Goal: Find specific page/section: Find specific page/section

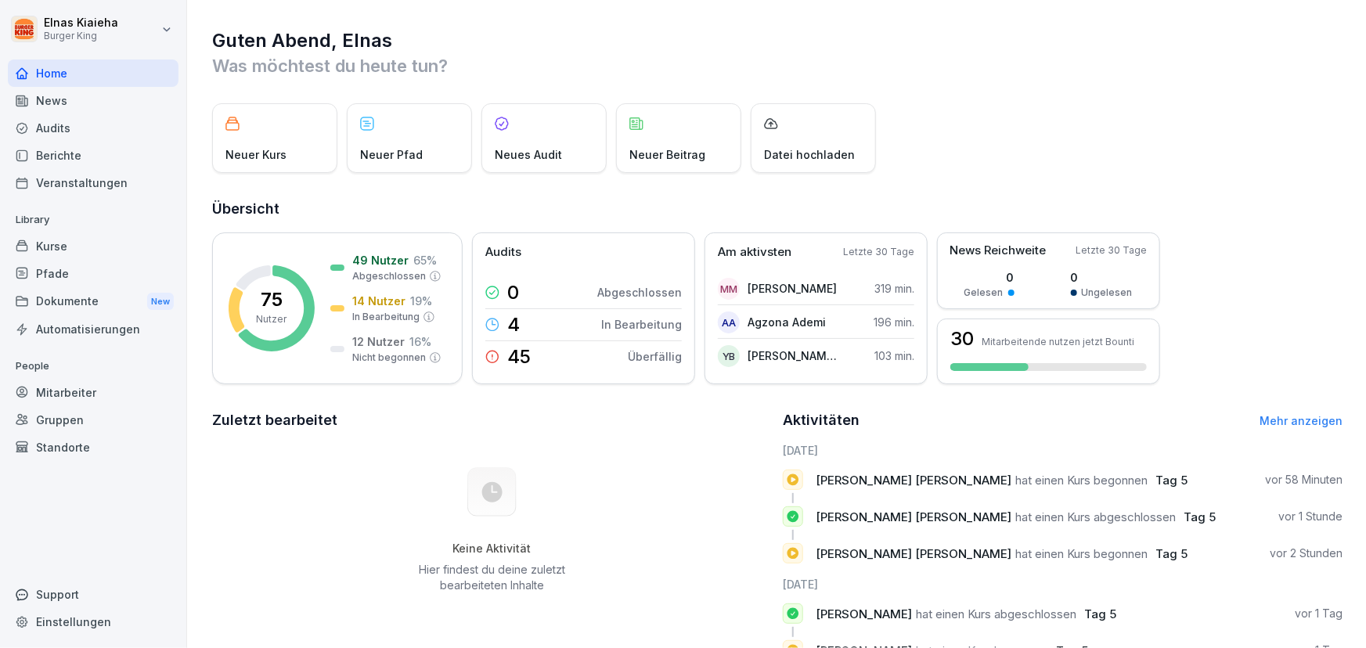
scroll to position [70, 0]
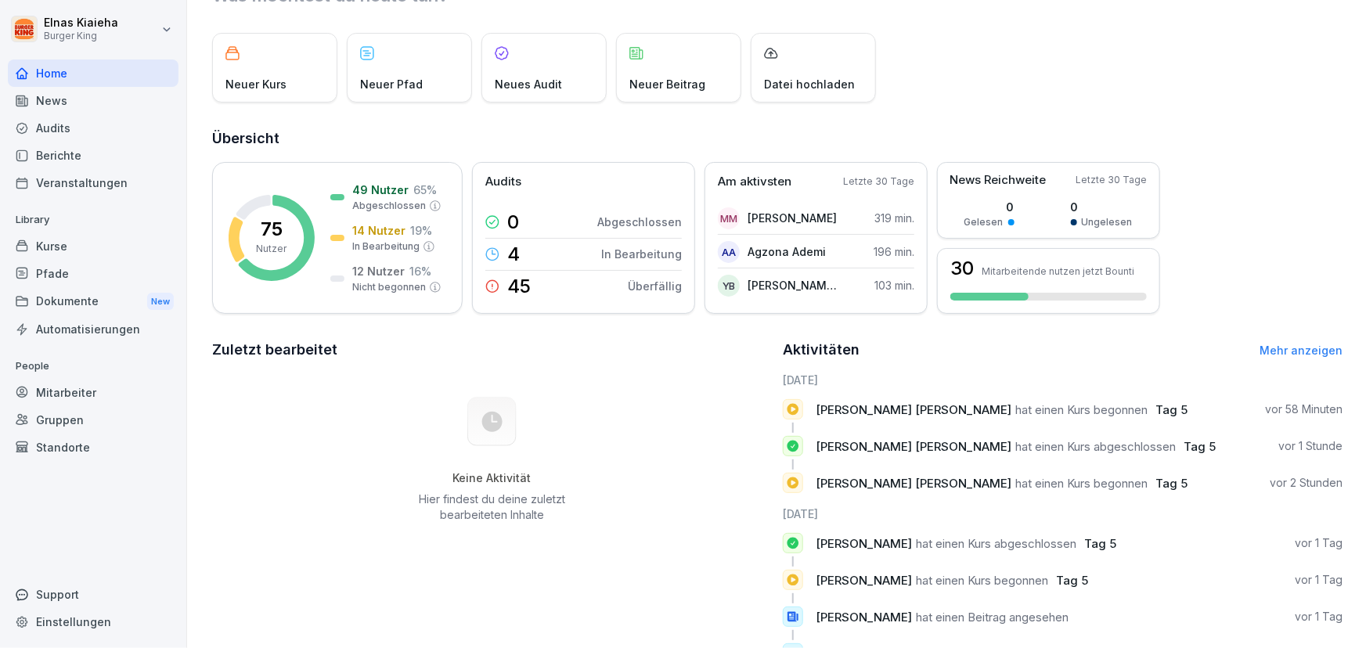
click at [74, 154] on div "Berichte" at bounding box center [93, 155] width 171 height 27
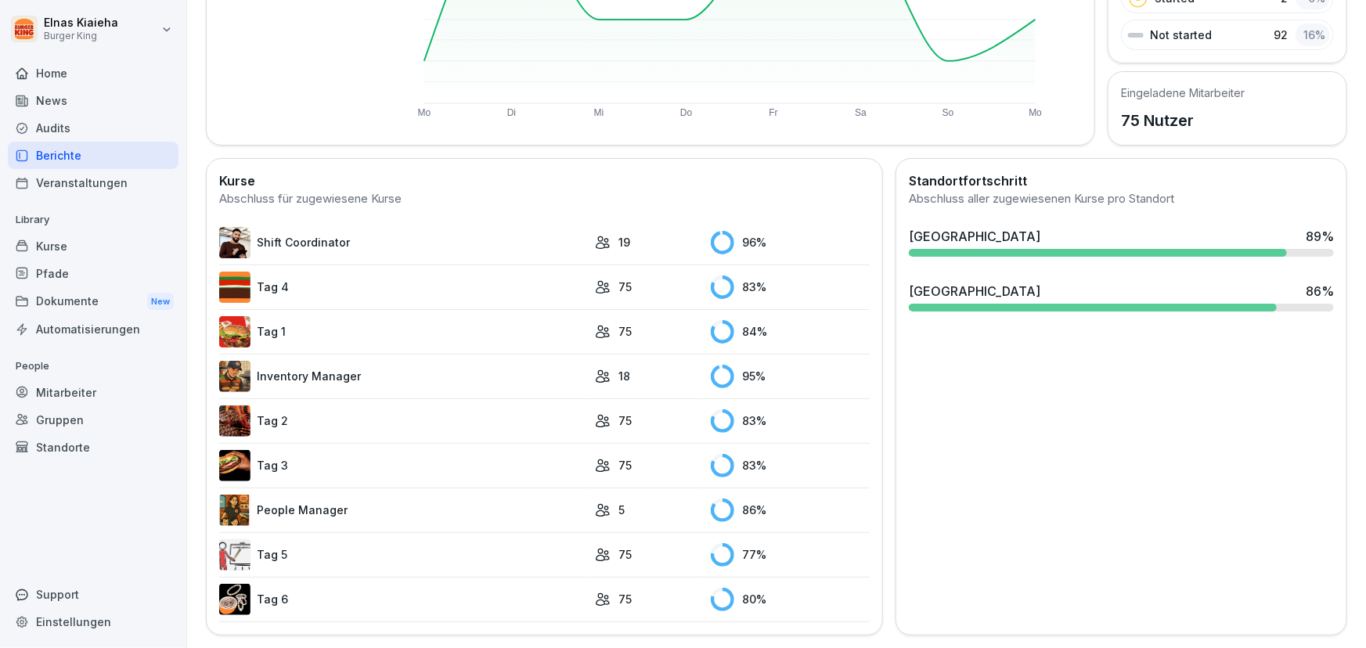
scroll to position [304, 0]
click at [122, 186] on div "Veranstaltungen" at bounding box center [93, 182] width 171 height 27
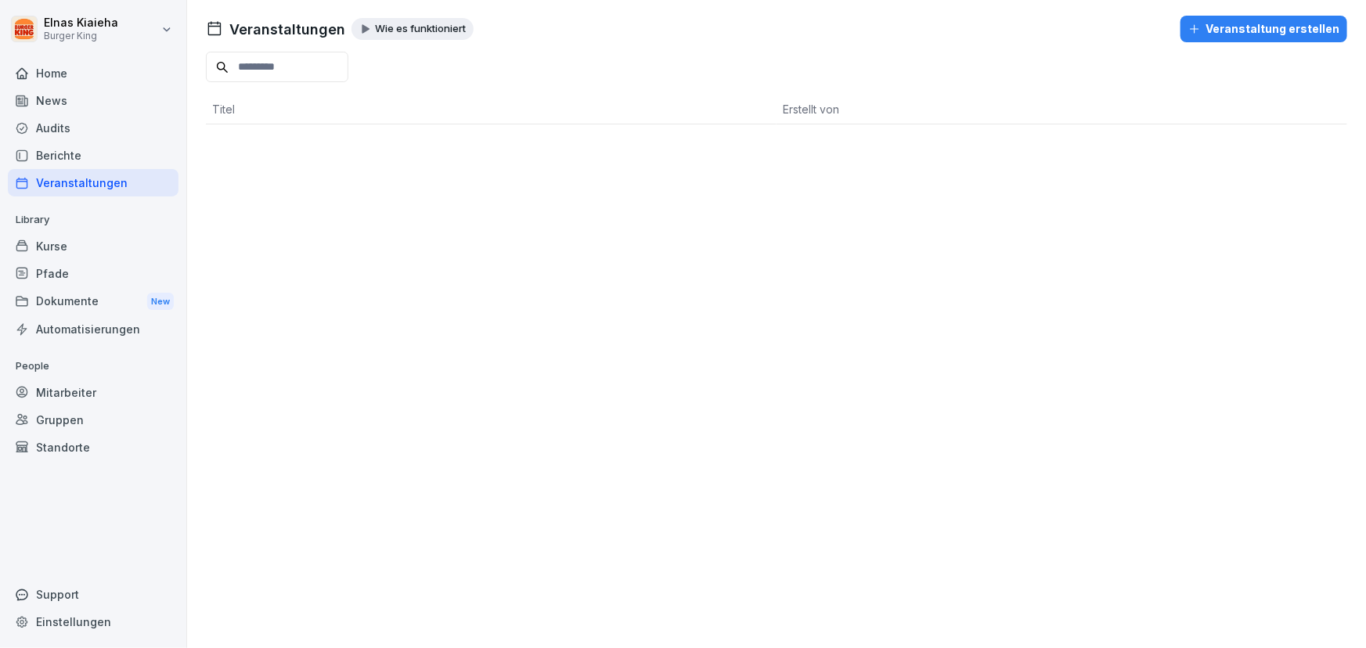
click at [117, 150] on div "Berichte" at bounding box center [93, 155] width 171 height 27
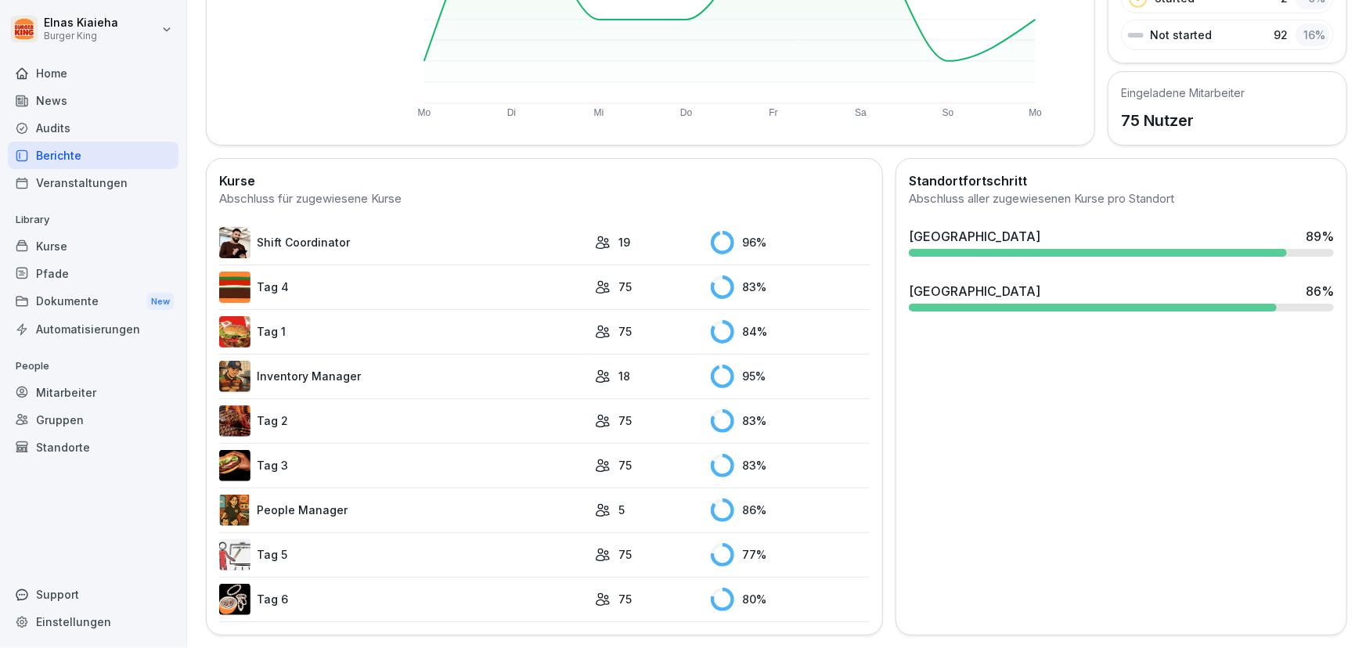
scroll to position [304, 0]
click at [272, 496] on link "People Manager" at bounding box center [403, 510] width 368 height 31
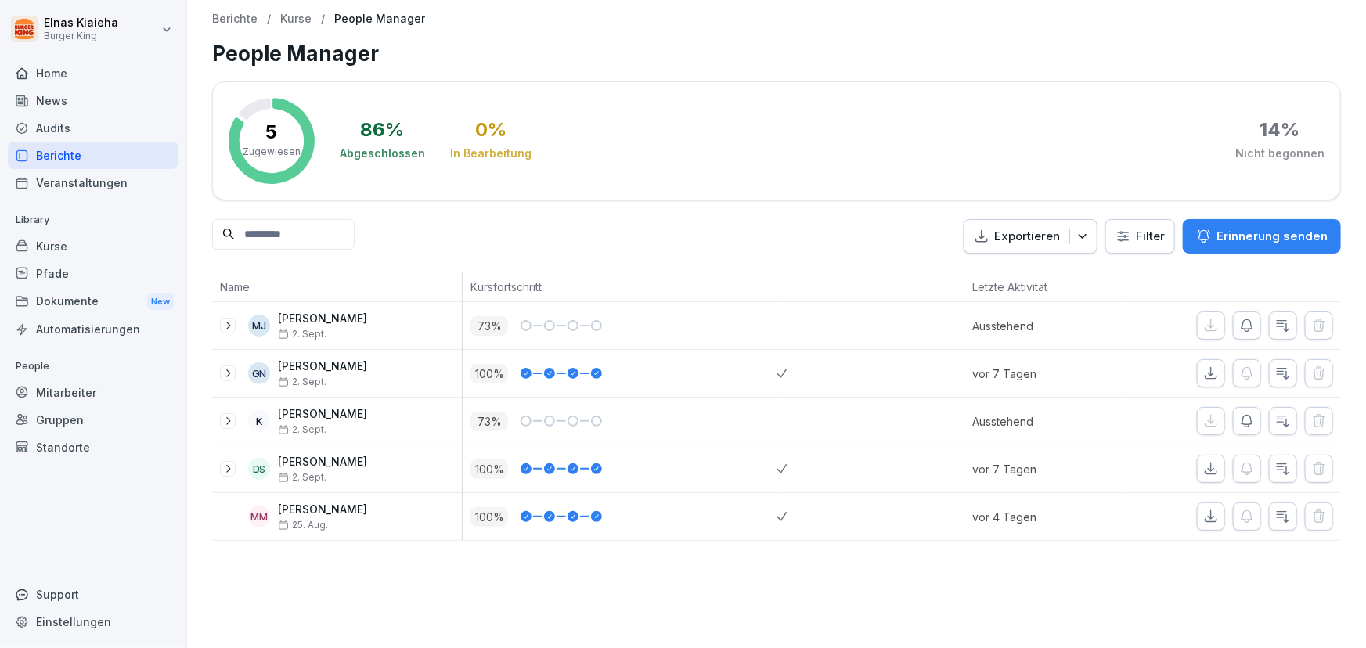
click at [78, 158] on div "Berichte" at bounding box center [93, 155] width 171 height 27
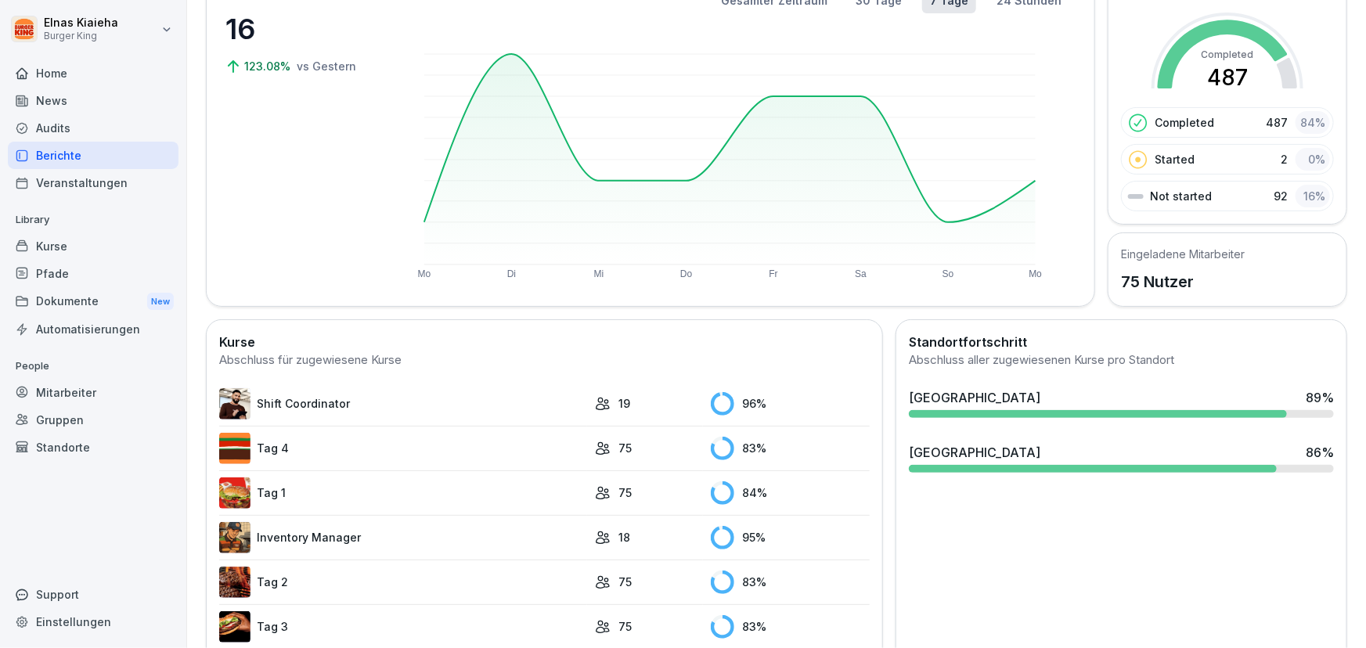
scroll to position [142, 0]
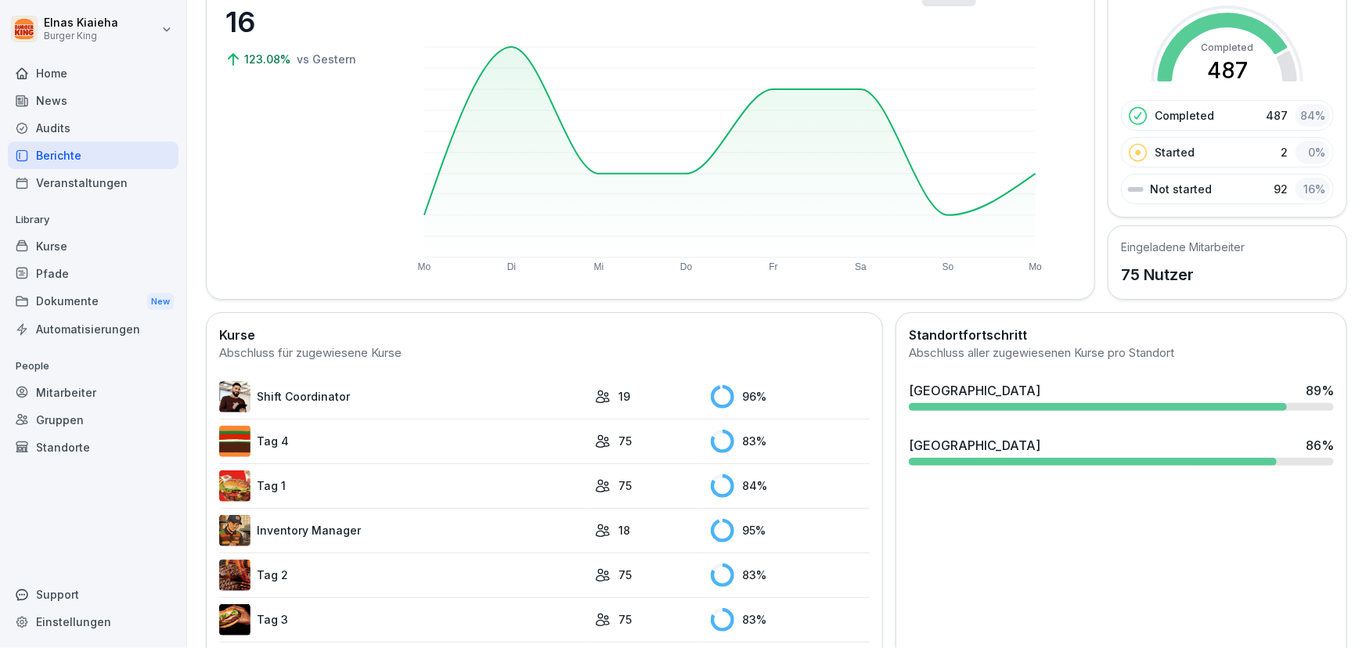
click at [267, 532] on link "Inventory Manager" at bounding box center [403, 530] width 368 height 31
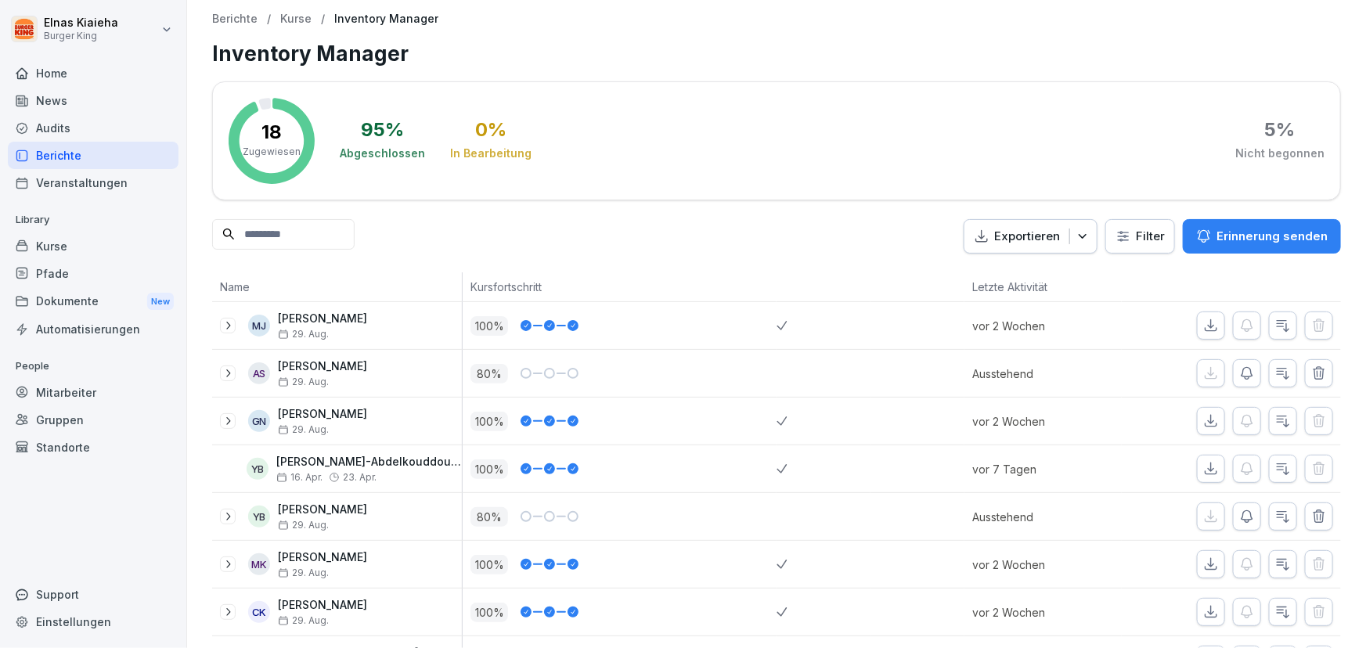
click at [114, 162] on div "Berichte" at bounding box center [93, 155] width 171 height 27
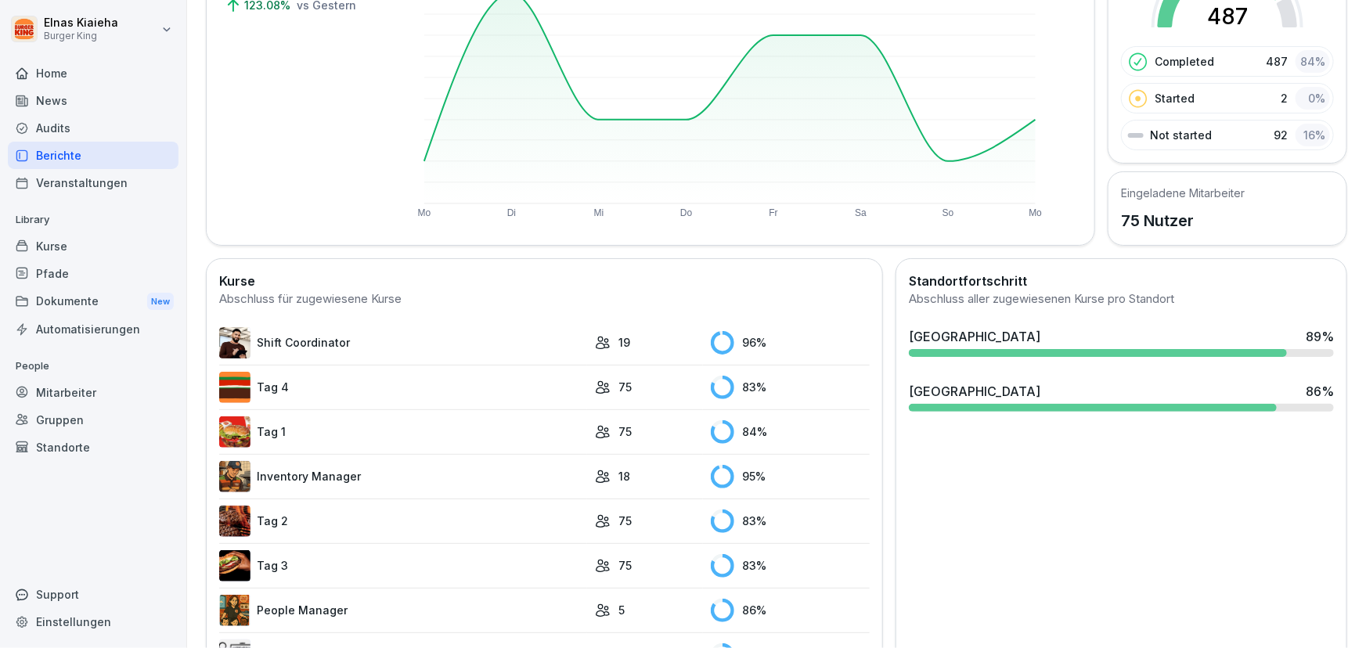
scroll to position [304, 0]
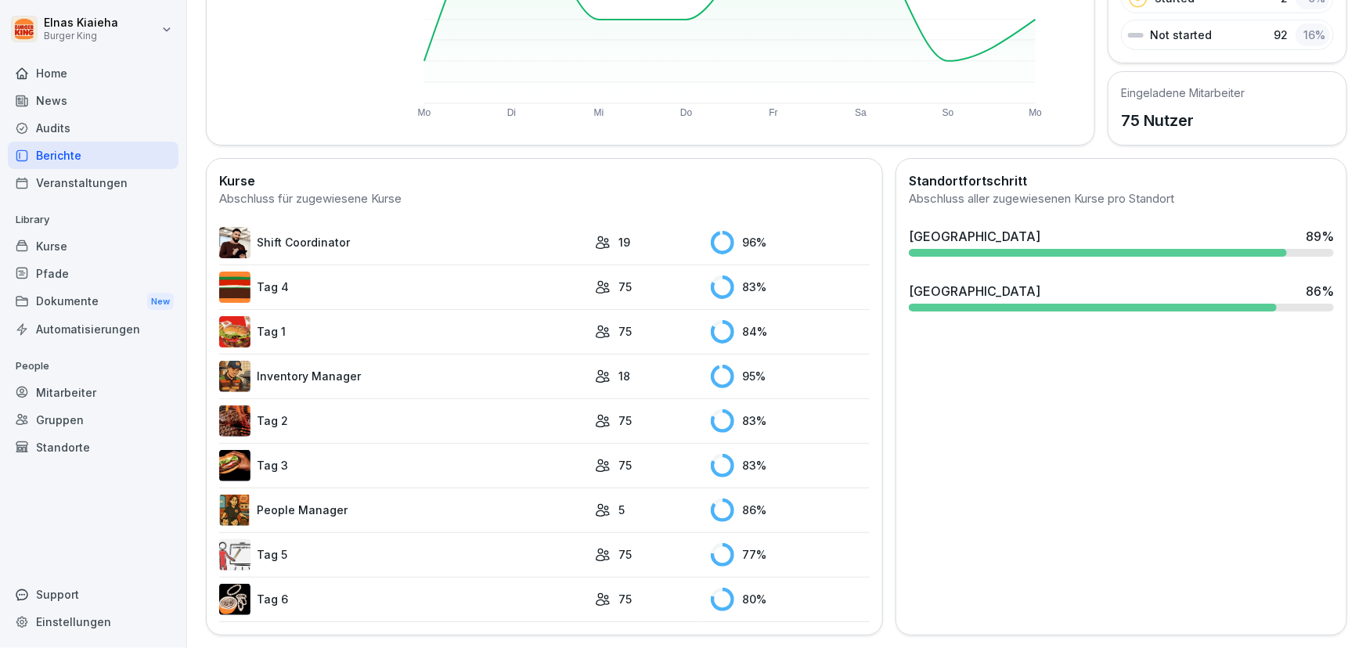
click at [300, 495] on link "People Manager" at bounding box center [403, 510] width 368 height 31
